Goal: Task Accomplishment & Management: Manage account settings

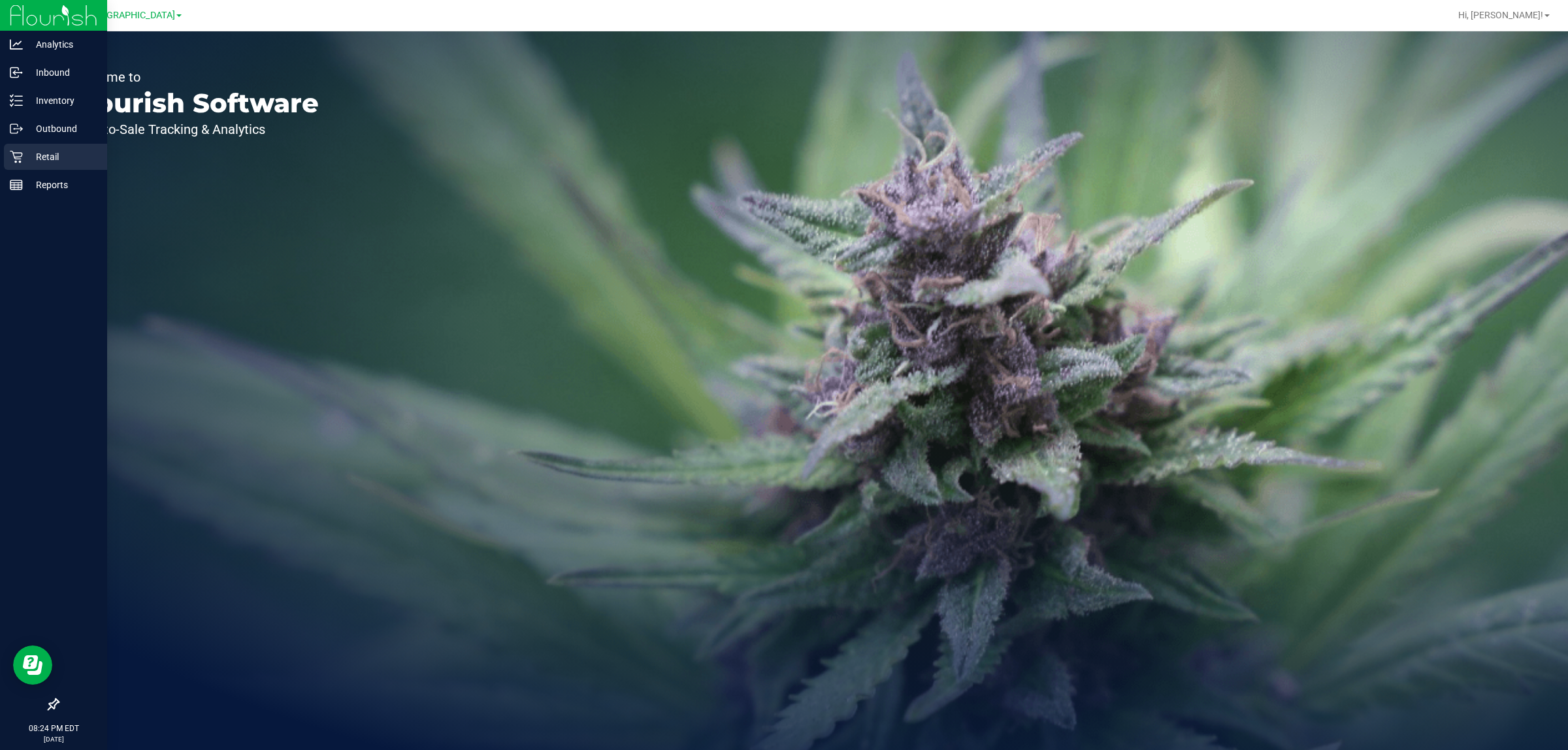
click at [39, 159] on p "Retail" at bounding box center [62, 157] width 78 height 16
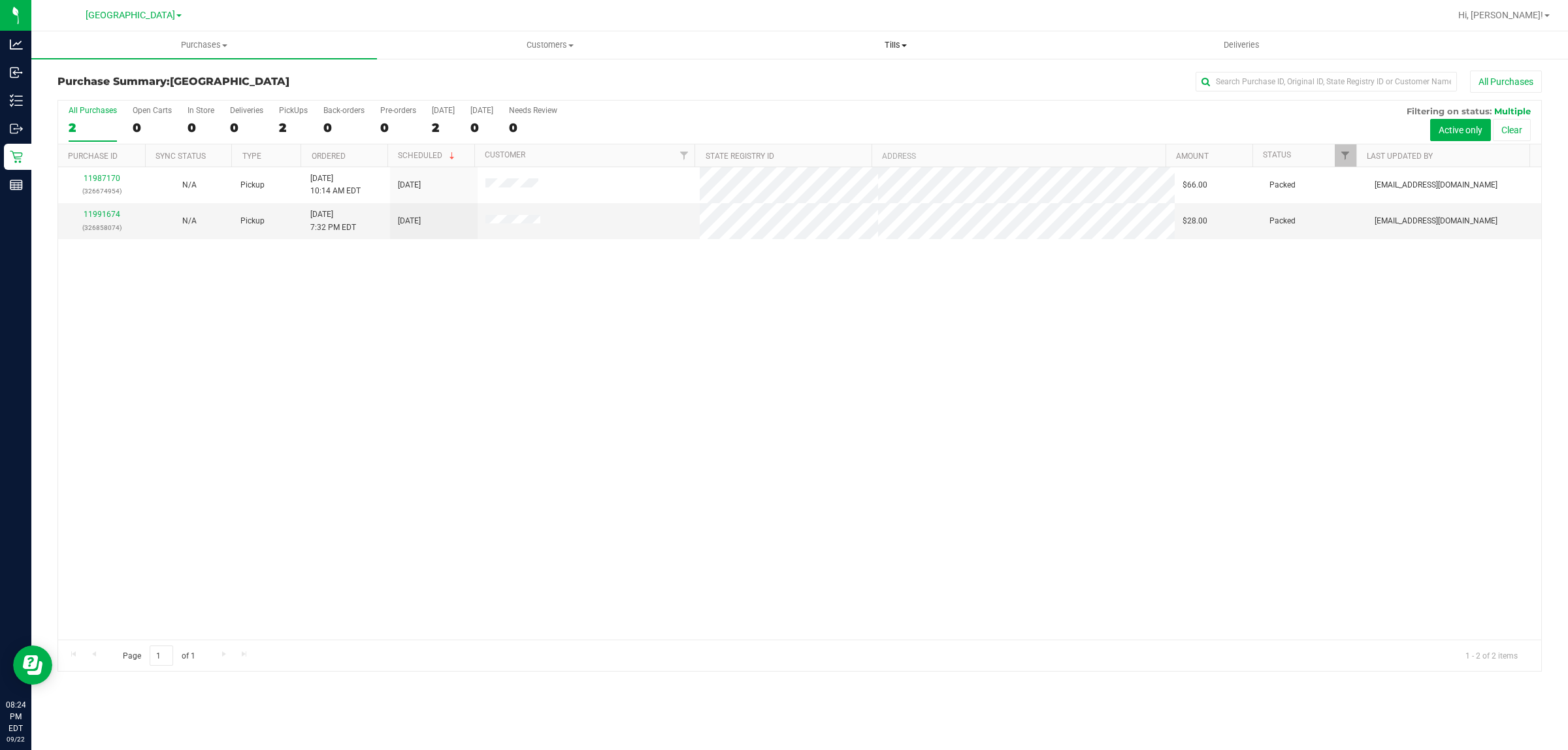
click at [909, 41] on span "Tills" at bounding box center [895, 44] width 344 height 12
click at [854, 82] on li "Manage tills" at bounding box center [895, 79] width 346 height 16
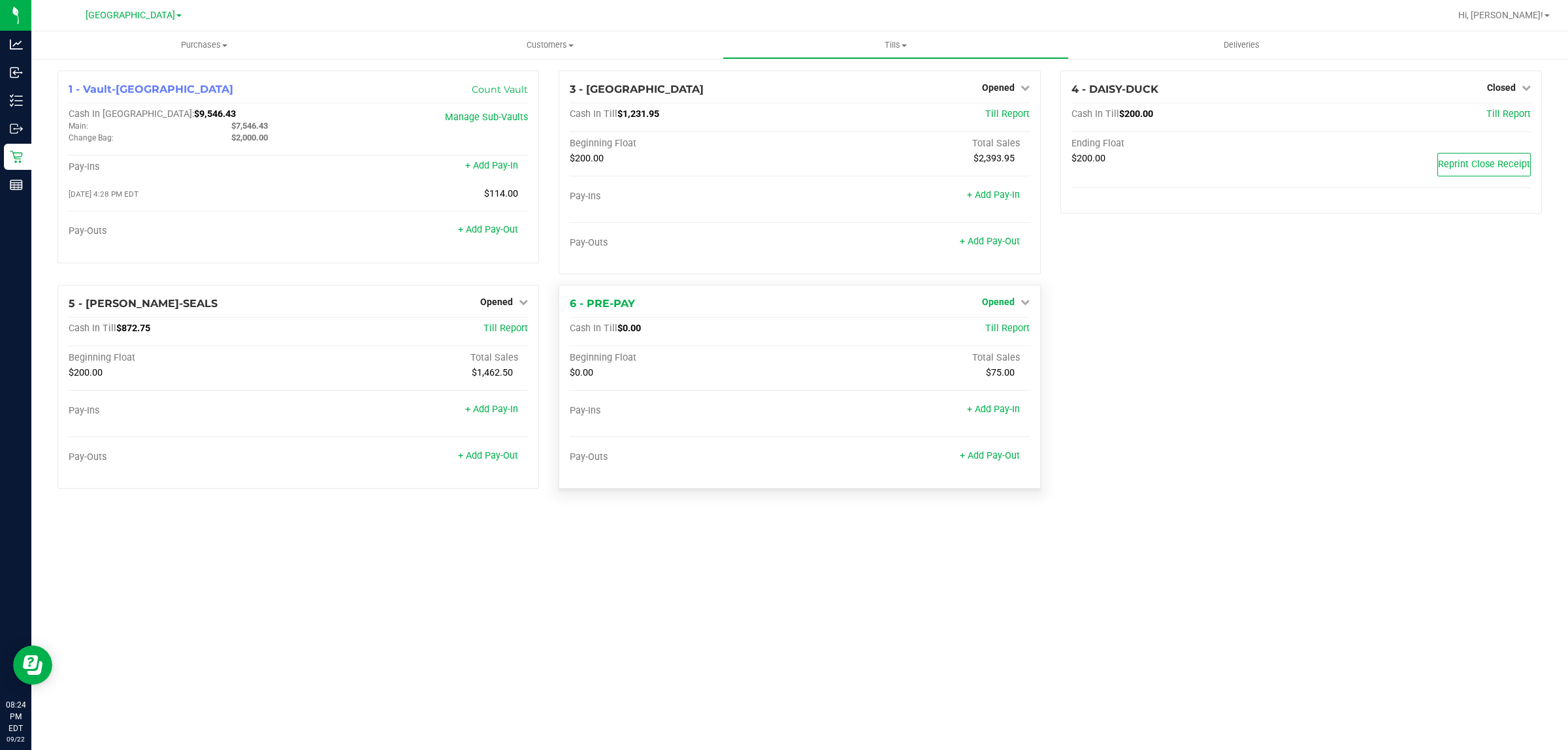
click at [1010, 298] on span "Opened" at bounding box center [998, 302] width 33 height 11
click at [1005, 328] on link "Close Till" at bounding box center [1000, 329] width 35 height 11
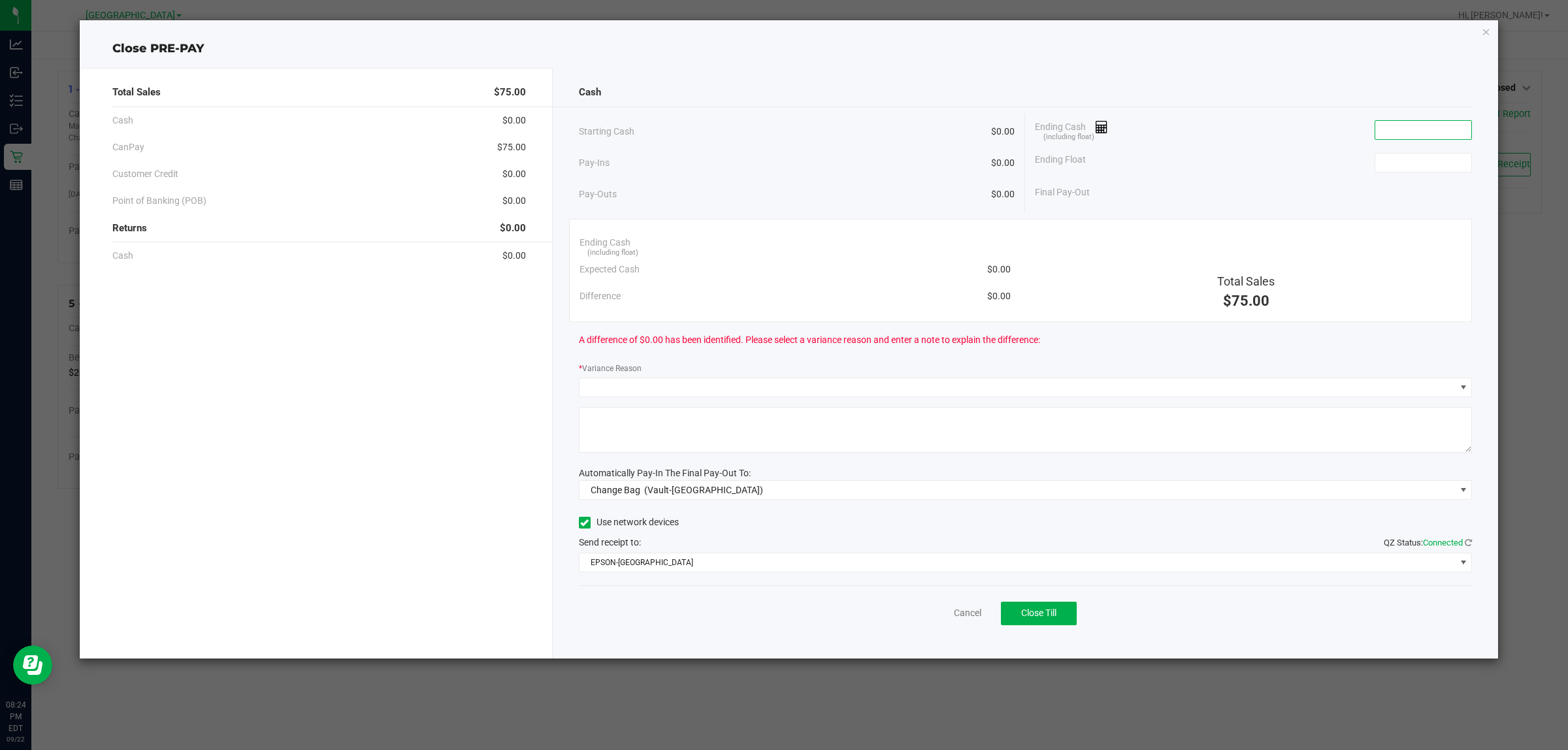
click at [1431, 135] on input at bounding box center [1423, 130] width 96 height 19
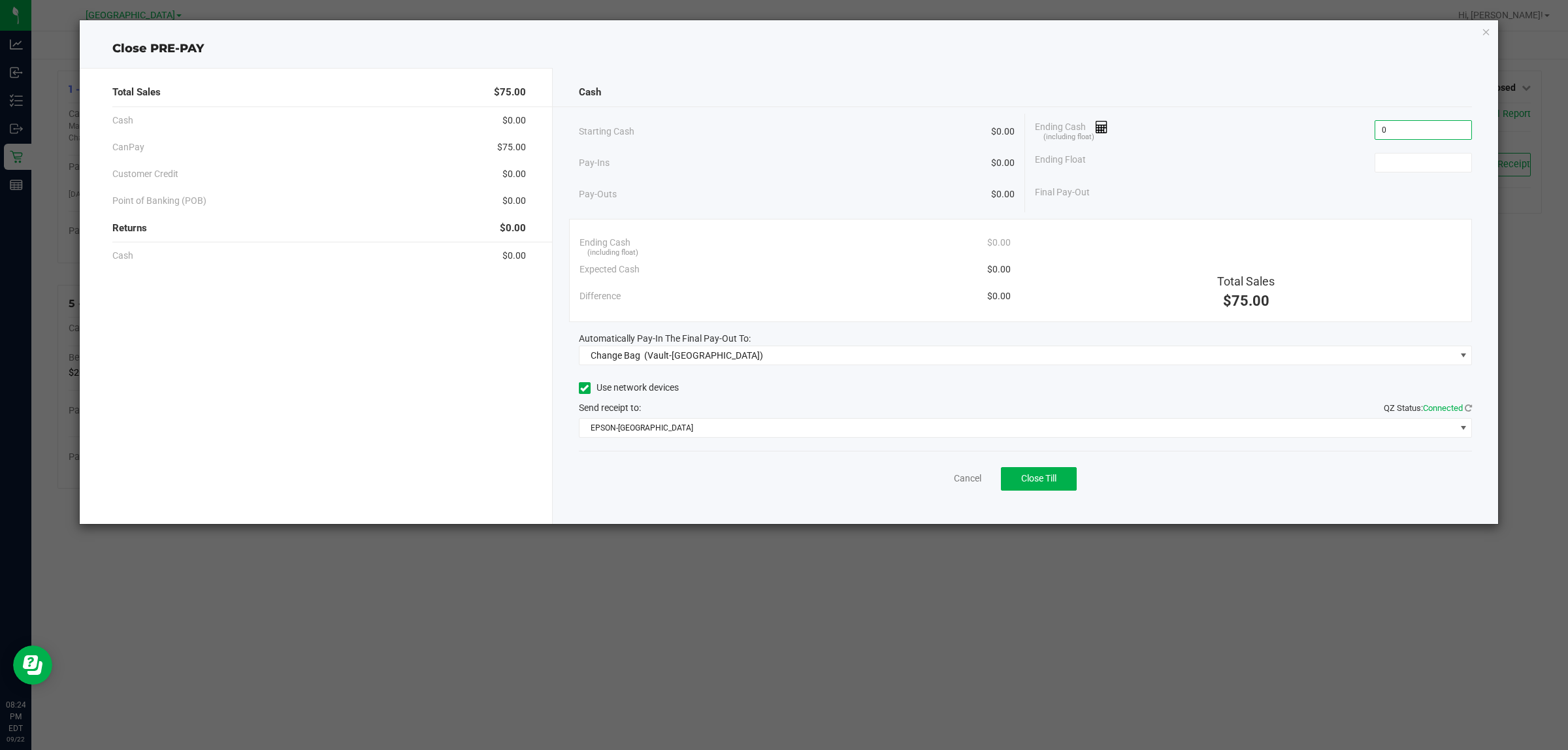
type input "$0.00"
click at [1391, 152] on div "Ending Float" at bounding box center [1253, 162] width 437 height 33
type input "$0.00"
drag, startPoint x: 1297, startPoint y: 165, endPoint x: 1261, endPoint y: 175, distance: 37.4
click at [1303, 158] on div "Ending Float $0.00" at bounding box center [1253, 162] width 437 height 33
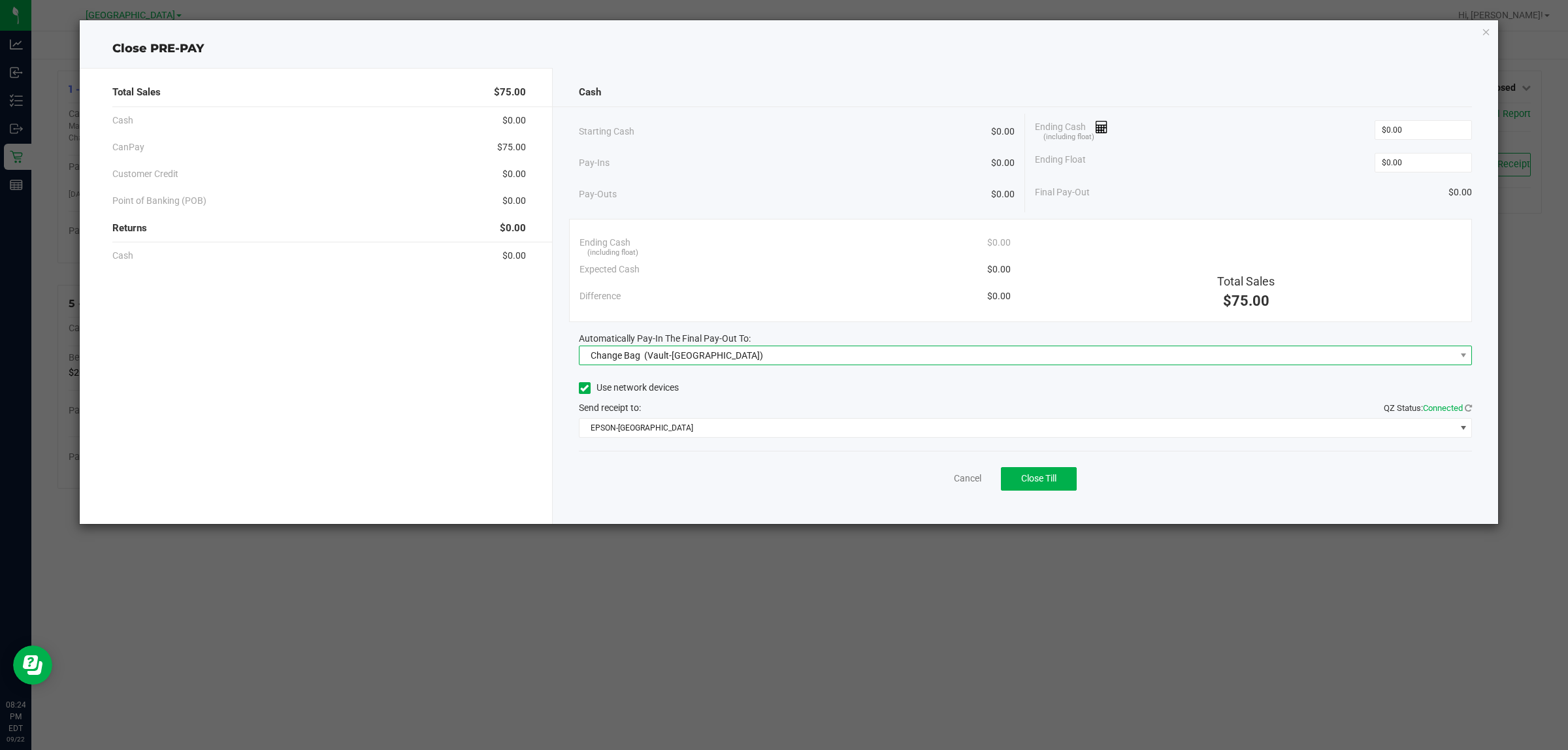
click at [683, 359] on span "(Vault-[GEOGRAPHIC_DATA])" at bounding box center [704, 356] width 119 height 11
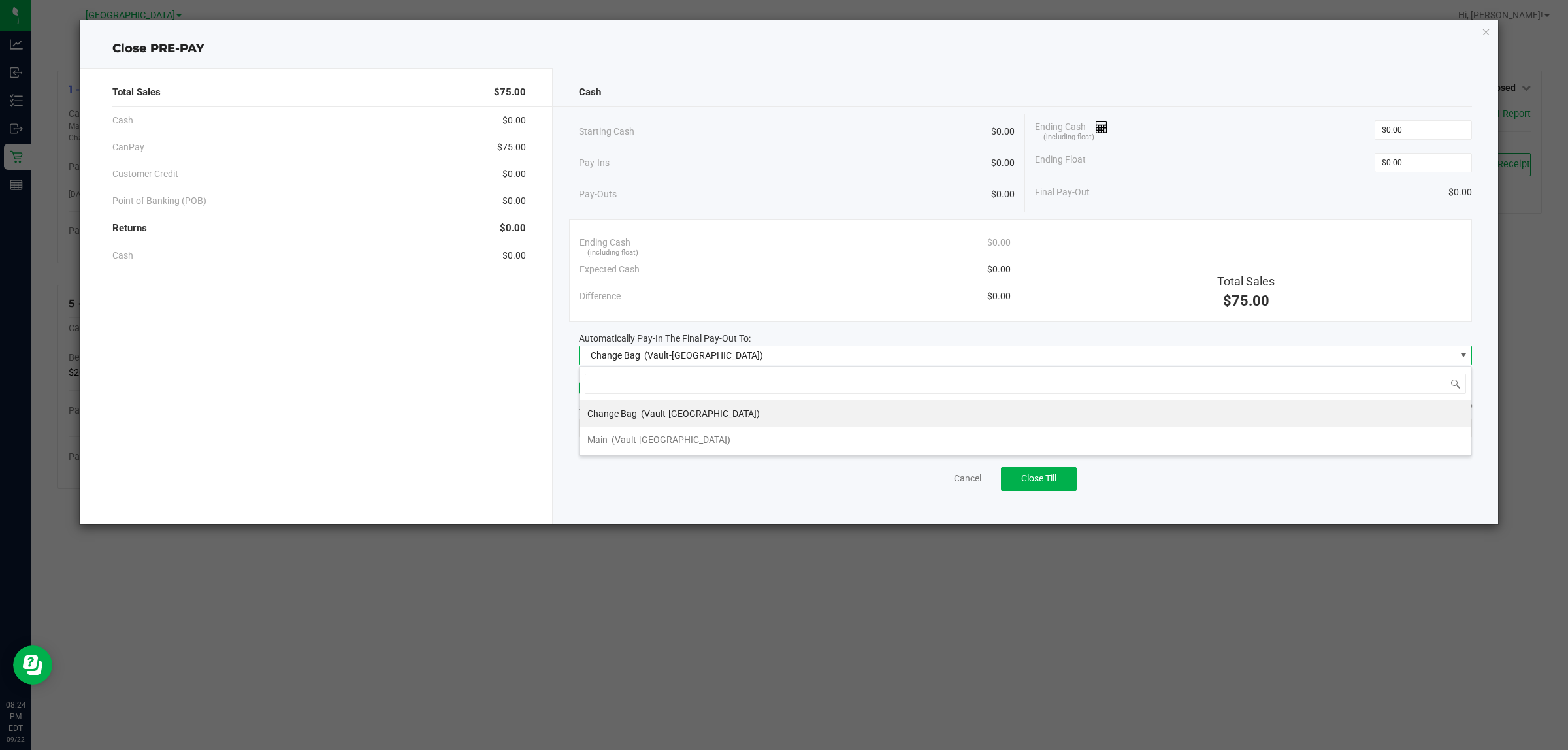
scroll to position [20, 894]
click at [665, 438] on span "(Vault-[GEOGRAPHIC_DATA])" at bounding box center [671, 440] width 119 height 11
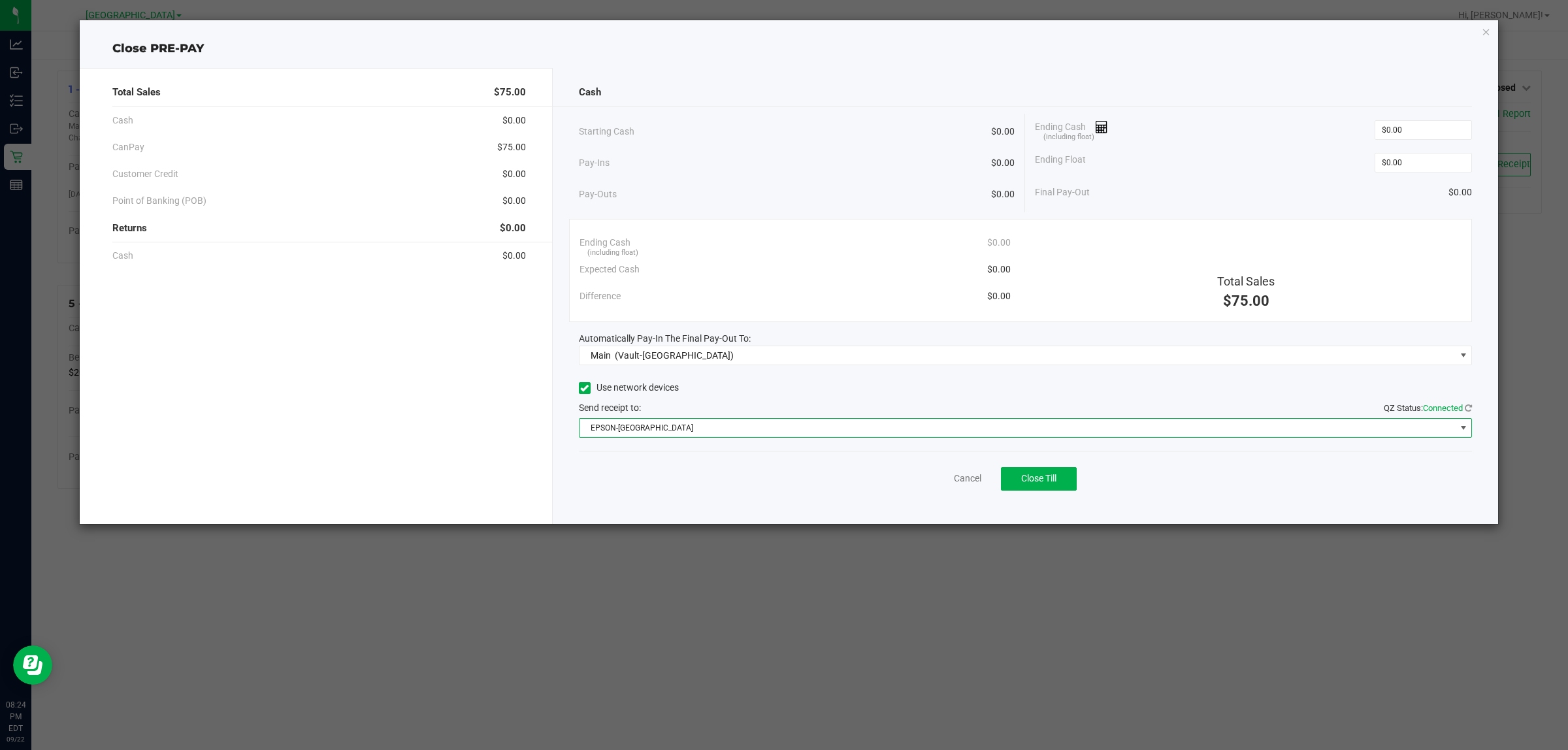
click at [661, 430] on span "EPSON-[GEOGRAPHIC_DATA]" at bounding box center [1017, 428] width 876 height 19
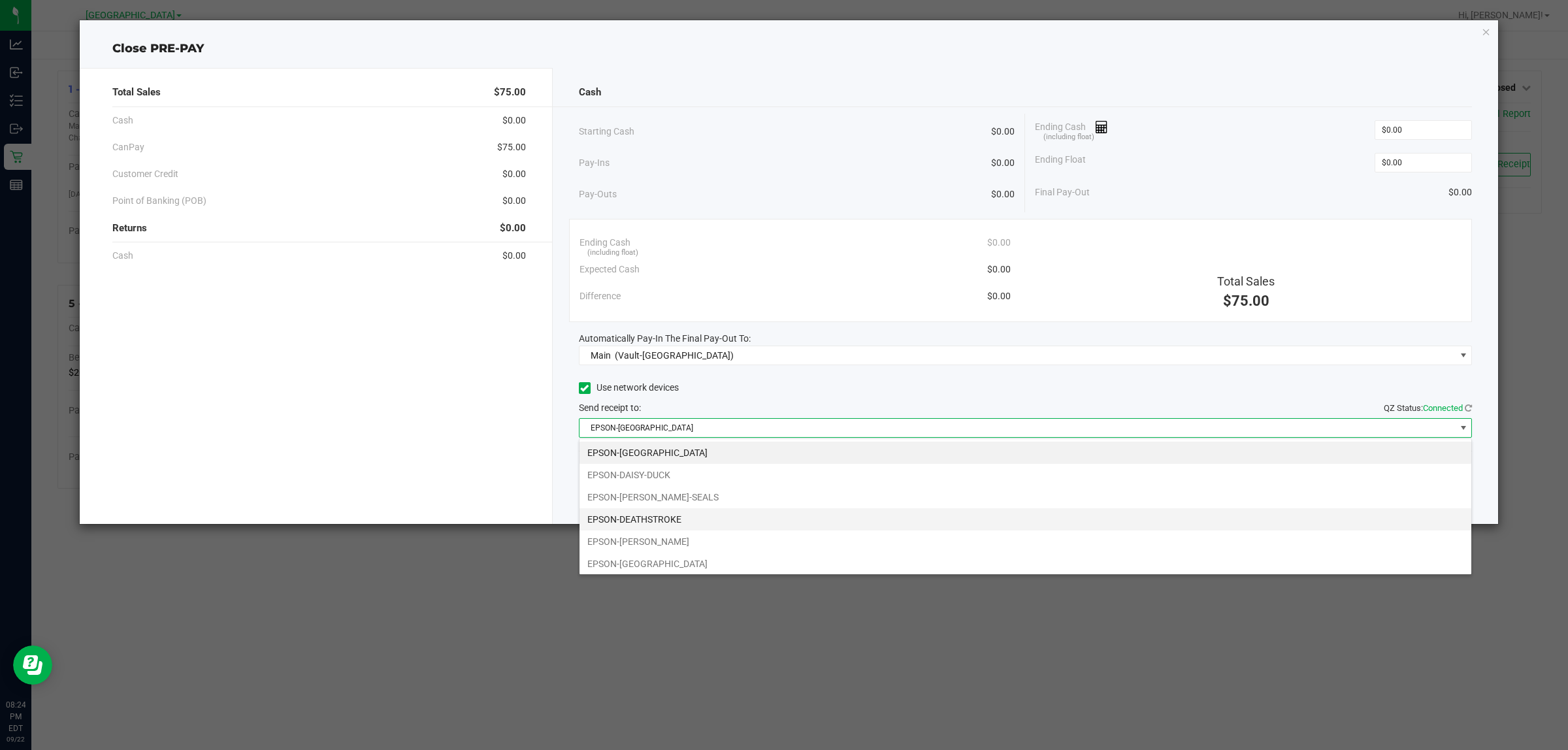
click at [671, 525] on li "EPSON-DEATHSTROKE" at bounding box center [1025, 519] width 892 height 22
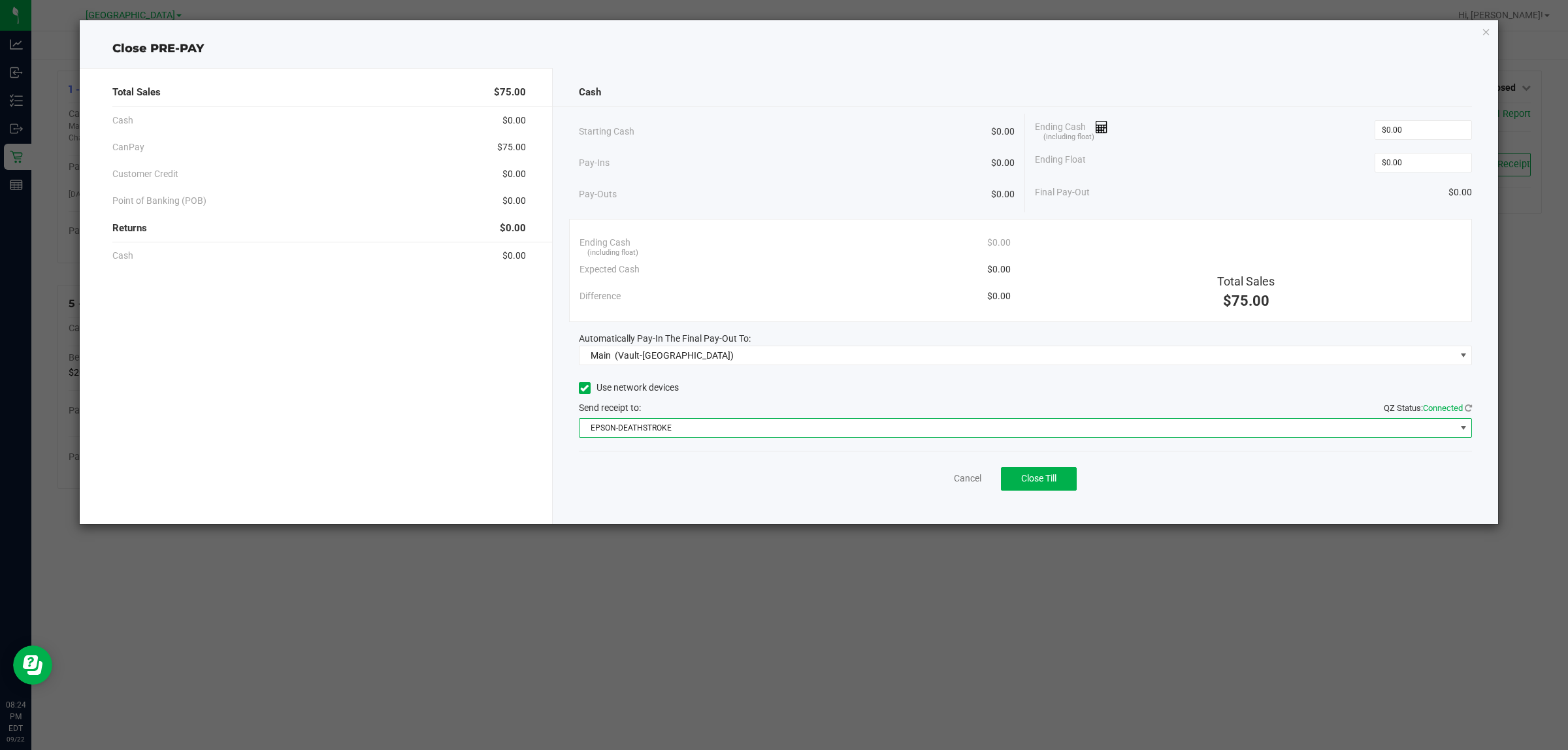
drag, startPoint x: 785, startPoint y: 120, endPoint x: 786, endPoint y: 138, distance: 18.0
click at [787, 129] on div "Starting Cash $0.00" at bounding box center [797, 131] width 437 height 36
drag, startPoint x: 1060, startPoint y: 481, endPoint x: 1055, endPoint y: 492, distance: 12.1
click at [1057, 489] on button "Close Till" at bounding box center [1038, 479] width 75 height 24
